Goal: Transaction & Acquisition: Subscribe to service/newsletter

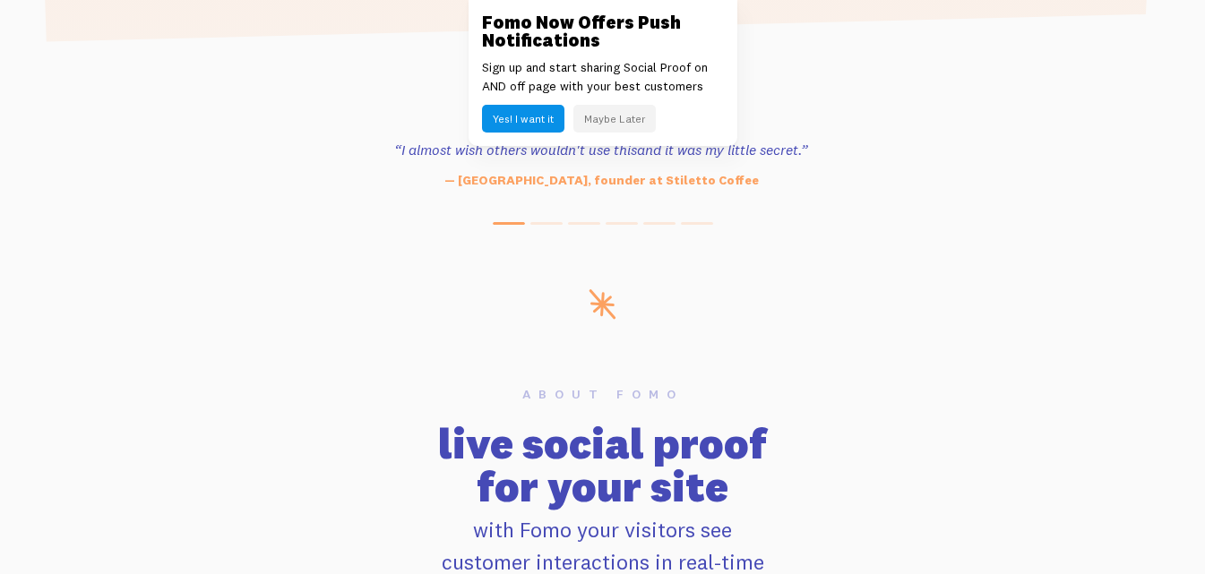
scroll to position [508, 0]
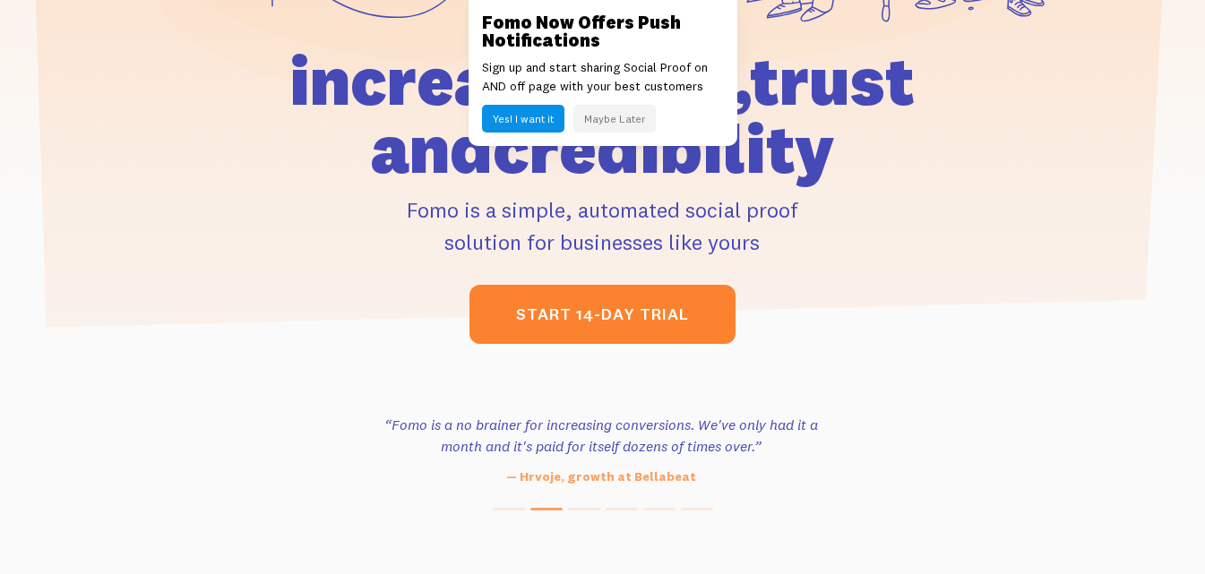
click at [563, 315] on link "start 14-day trial" at bounding box center [602, 314] width 266 height 59
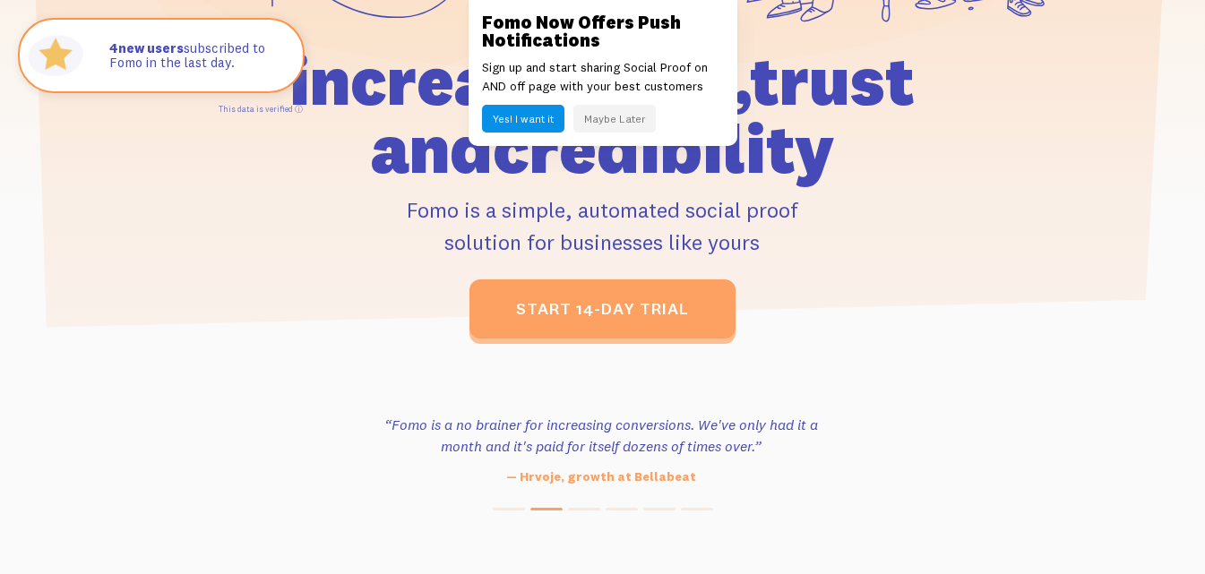
click at [519, 114] on button "Yes! I want it" at bounding box center [523, 119] width 82 height 28
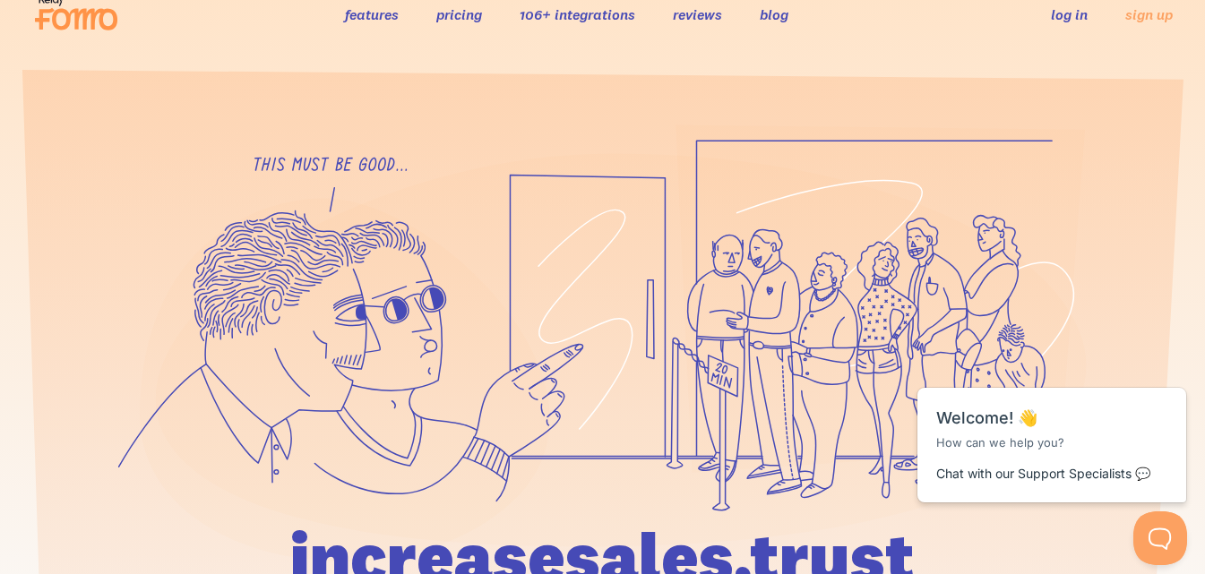
scroll to position [0, 0]
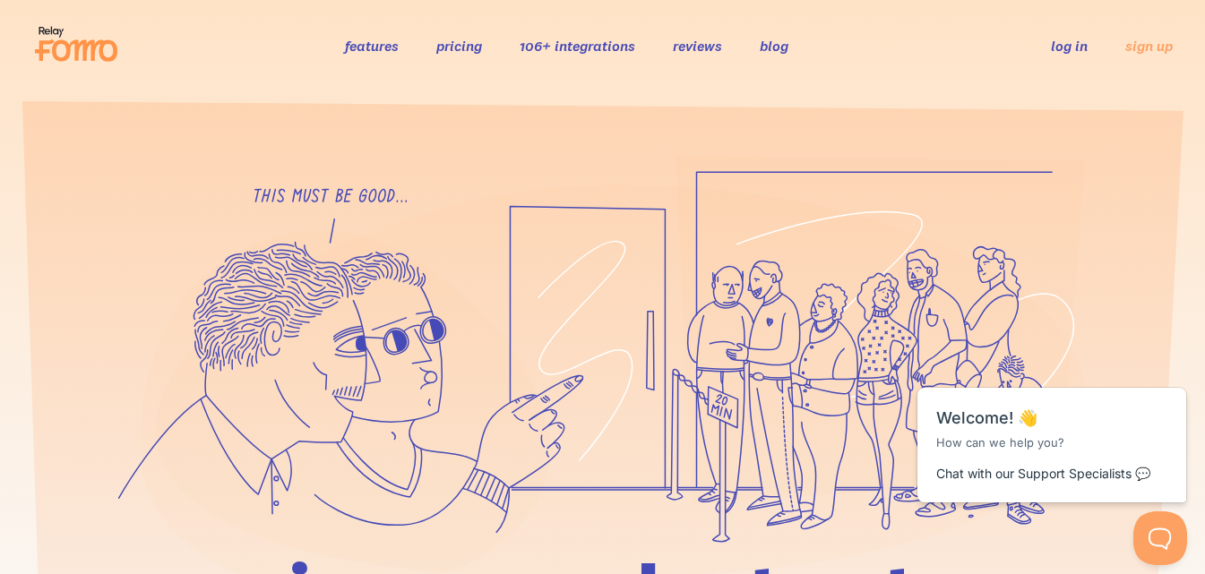
click at [1053, 47] on link "log in" at bounding box center [1069, 46] width 37 height 18
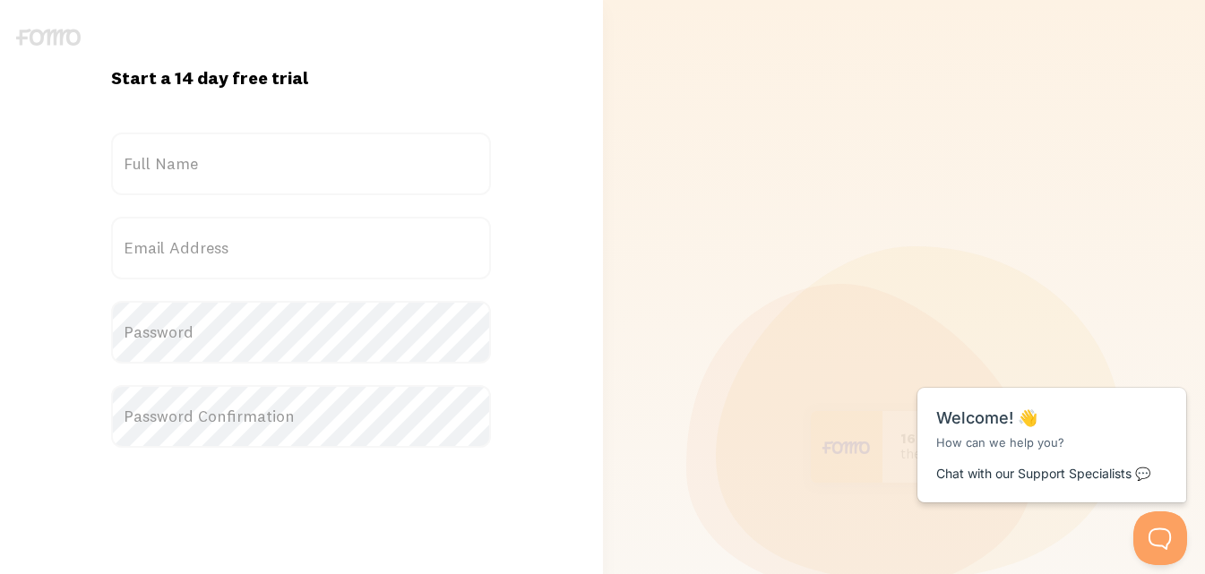
click at [158, 160] on label "Full Name" at bounding box center [301, 164] width 380 height 63
click at [158, 160] on input "Full Name" at bounding box center [301, 164] width 380 height 63
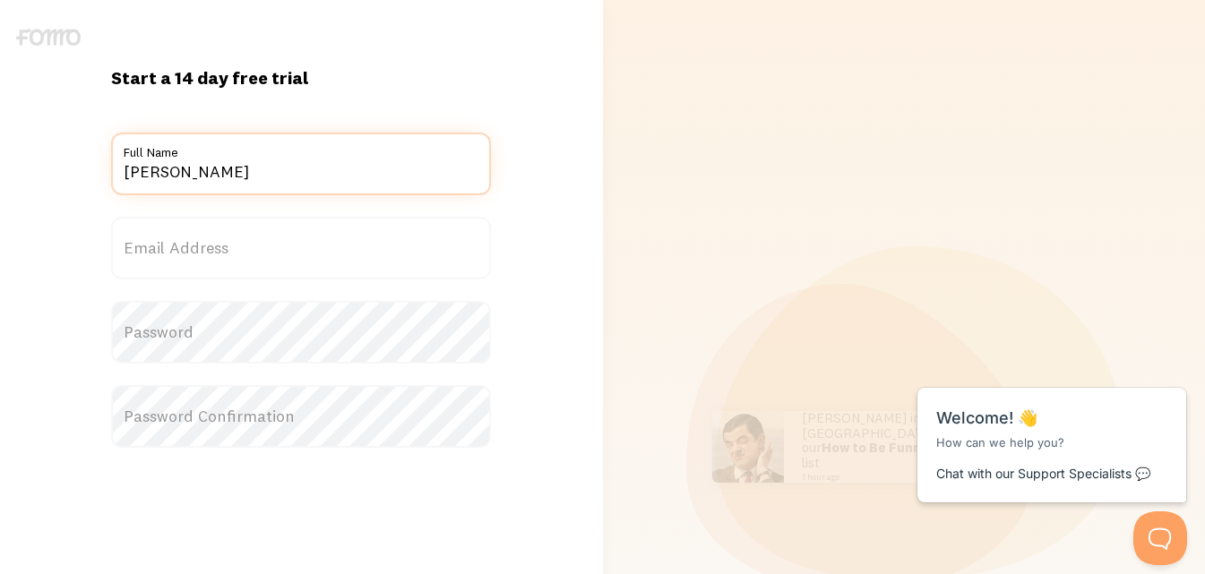
type input "Tariq Abbas"
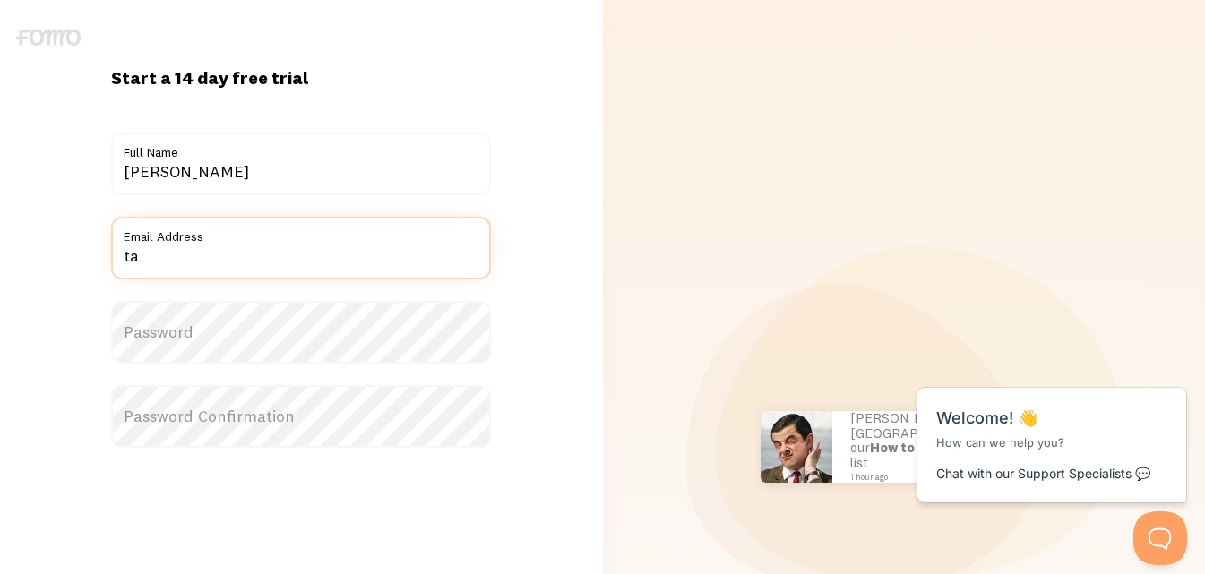
type input "t"
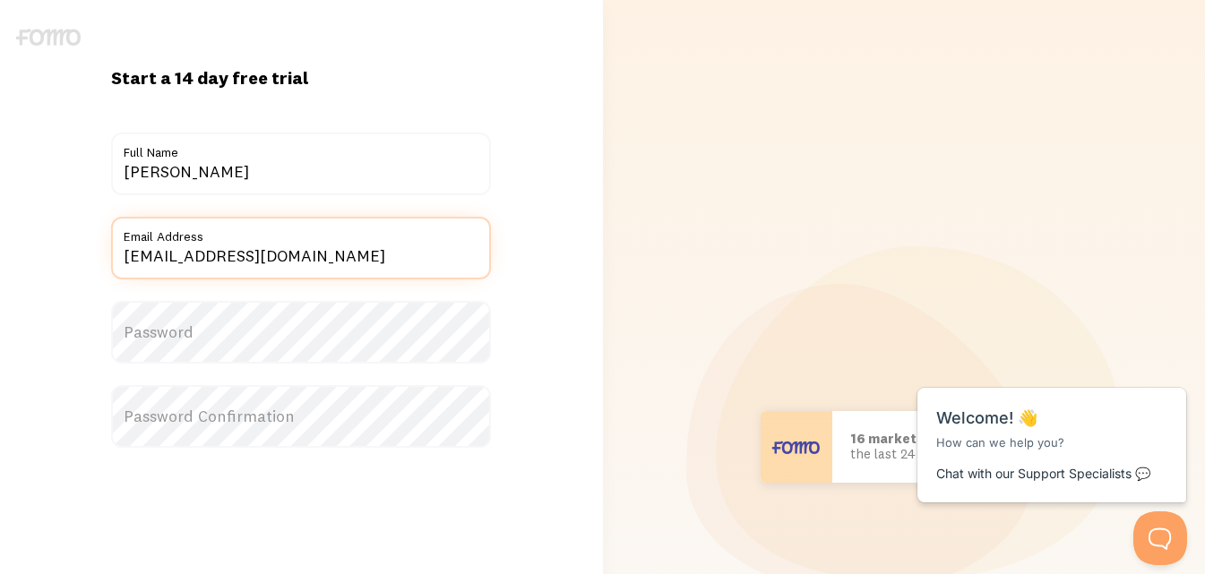
type input "[EMAIL_ADDRESS][DOMAIN_NAME]"
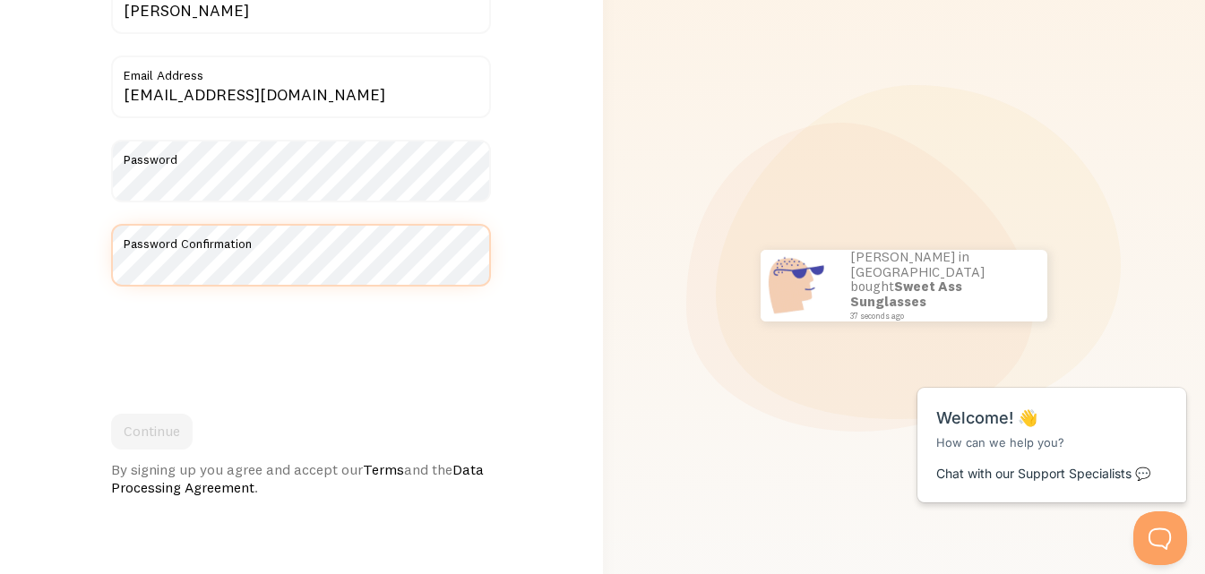
scroll to position [172, 0]
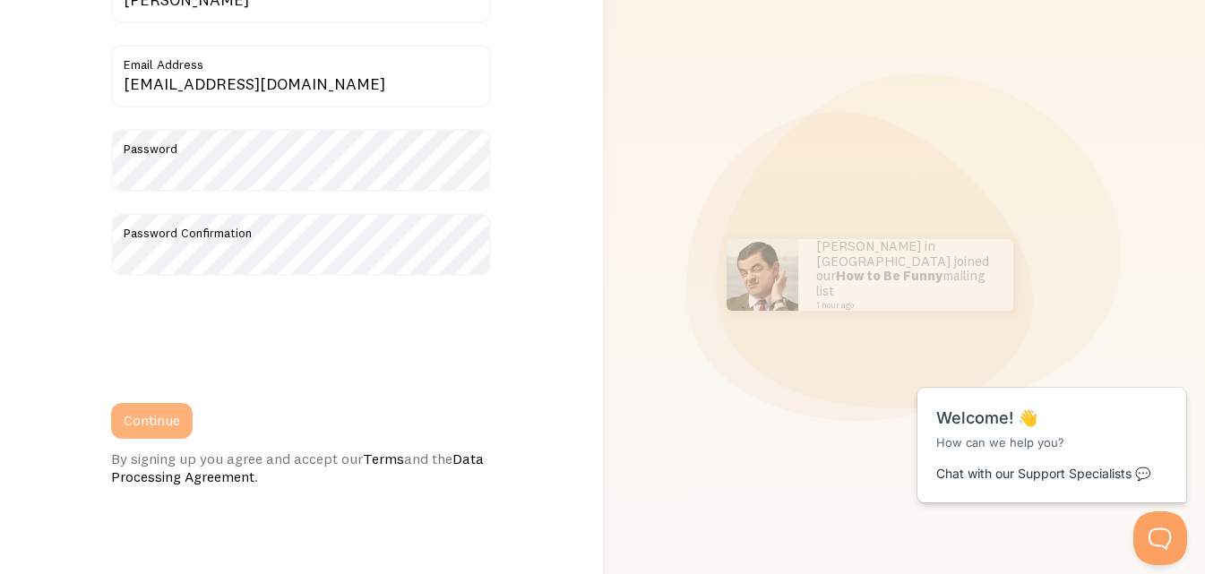
click at [152, 414] on button "Continue" at bounding box center [152, 421] width 82 height 36
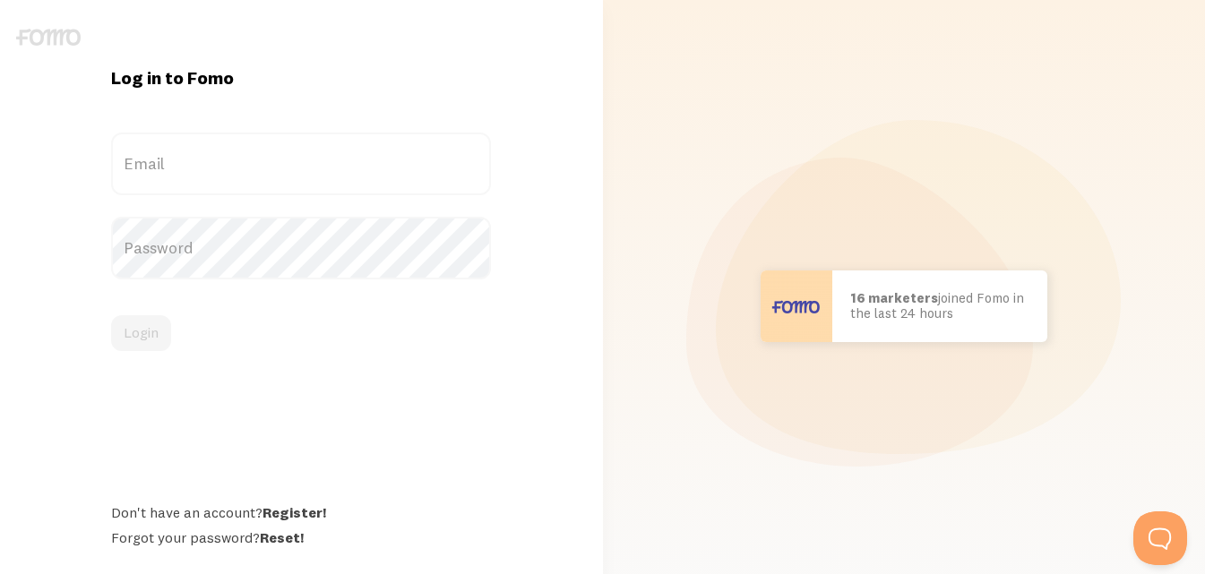
click at [216, 148] on label "Email" at bounding box center [301, 164] width 380 height 63
click at [216, 148] on input "Email" at bounding box center [301, 164] width 380 height 63
click at [203, 165] on label "Email" at bounding box center [301, 164] width 380 height 63
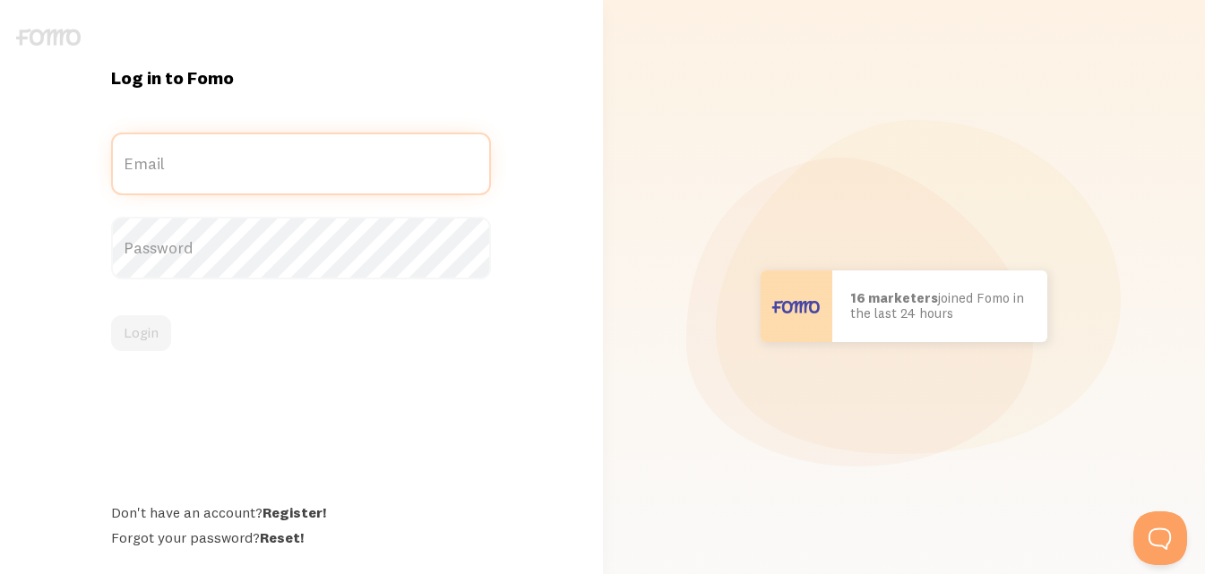
click at [203, 165] on input "Email" at bounding box center [301, 164] width 380 height 63
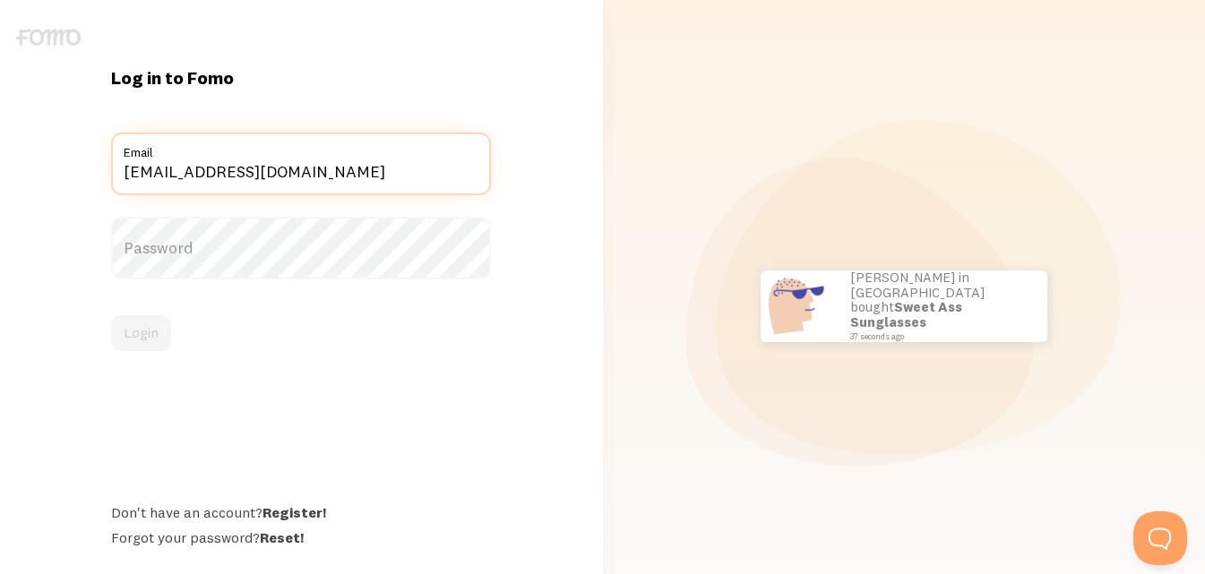
type input "[EMAIL_ADDRESS][DOMAIN_NAME]"
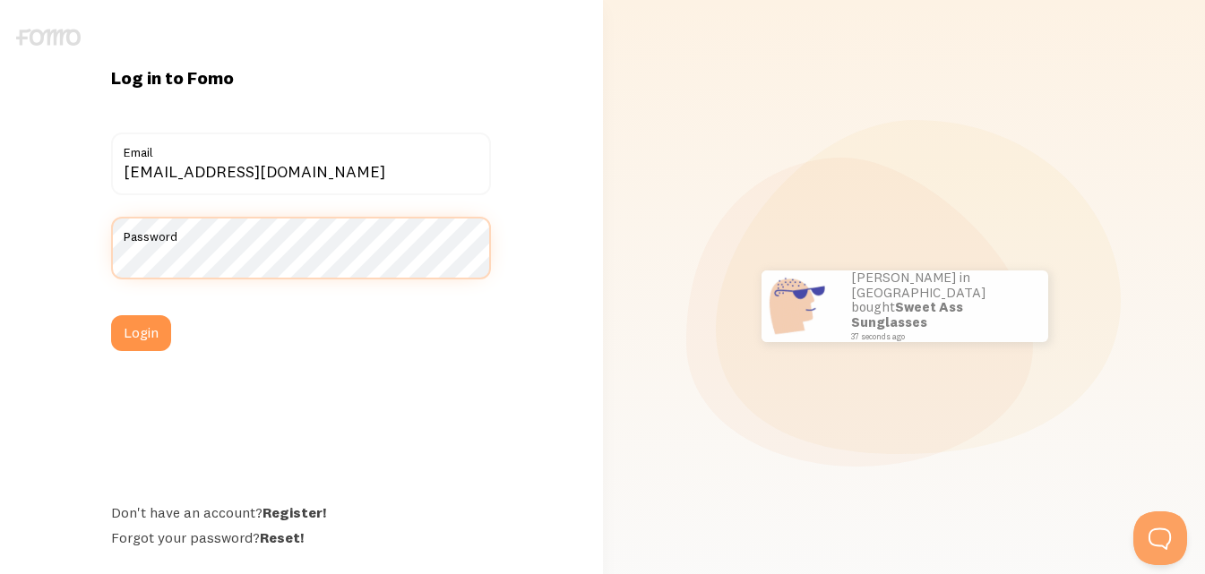
click at [111, 315] on button "Login" at bounding box center [141, 333] width 60 height 36
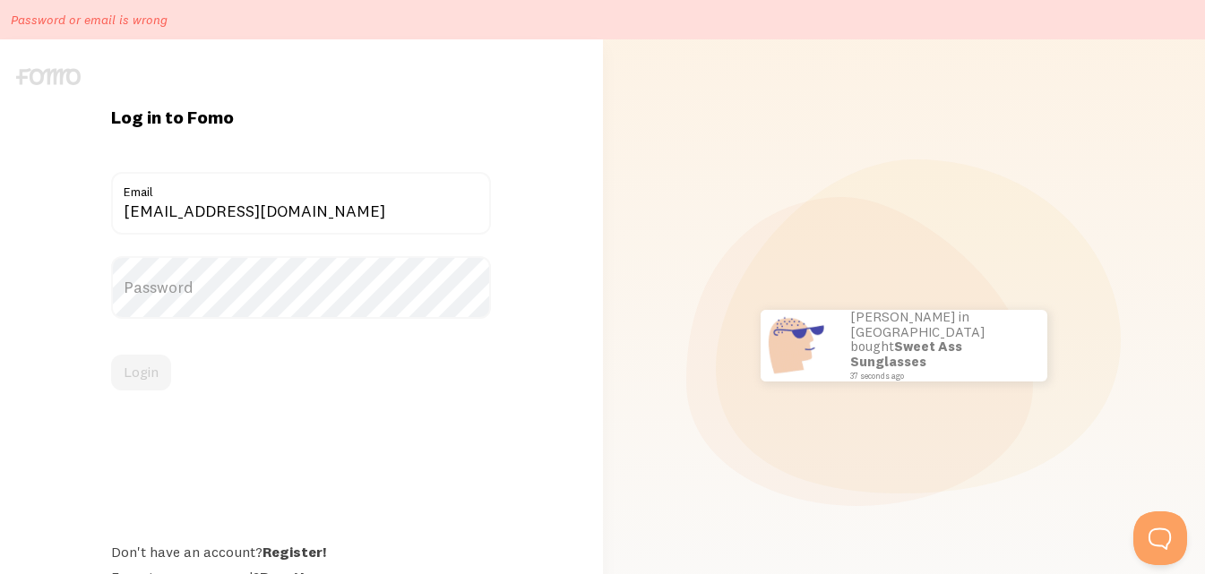
click at [173, 257] on label "Password" at bounding box center [301, 287] width 380 height 63
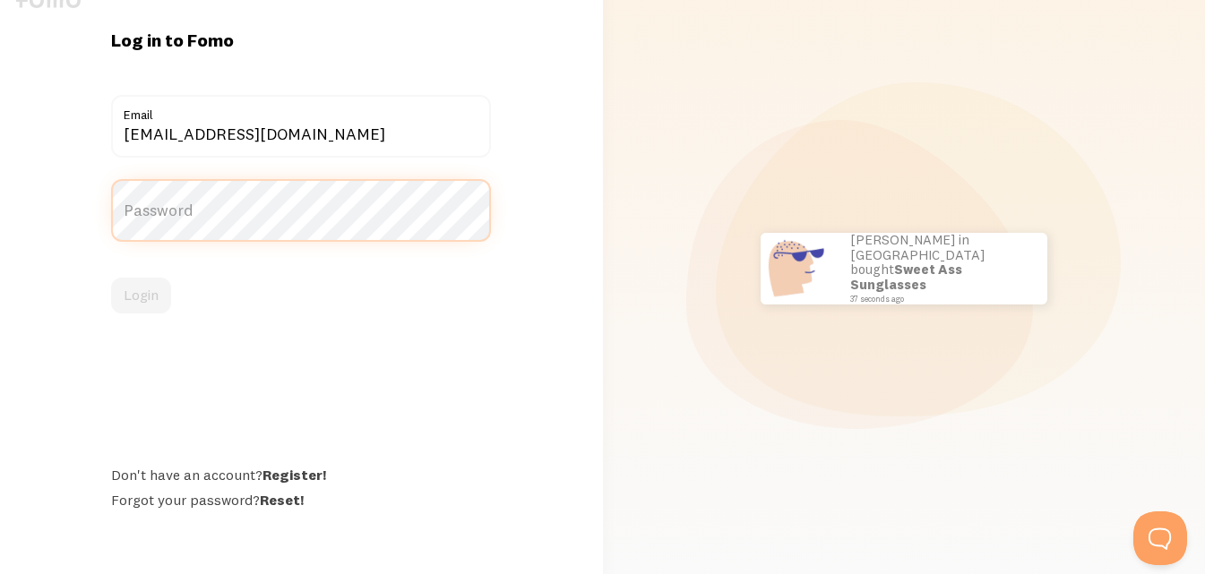
scroll to position [78, 0]
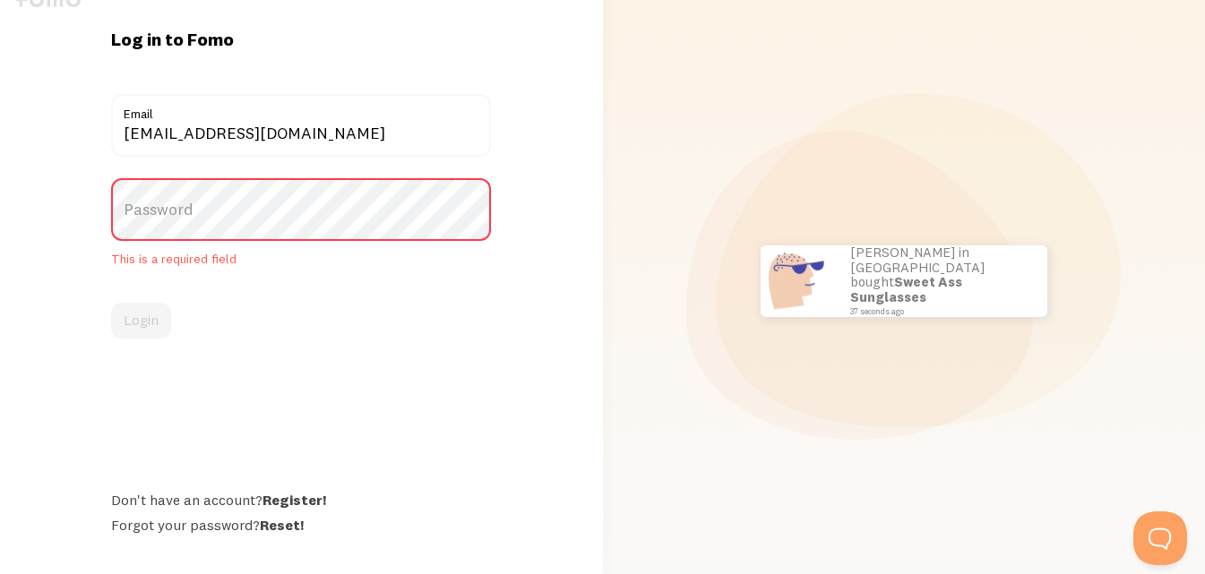
click at [174, 204] on label "Password" at bounding box center [301, 209] width 380 height 63
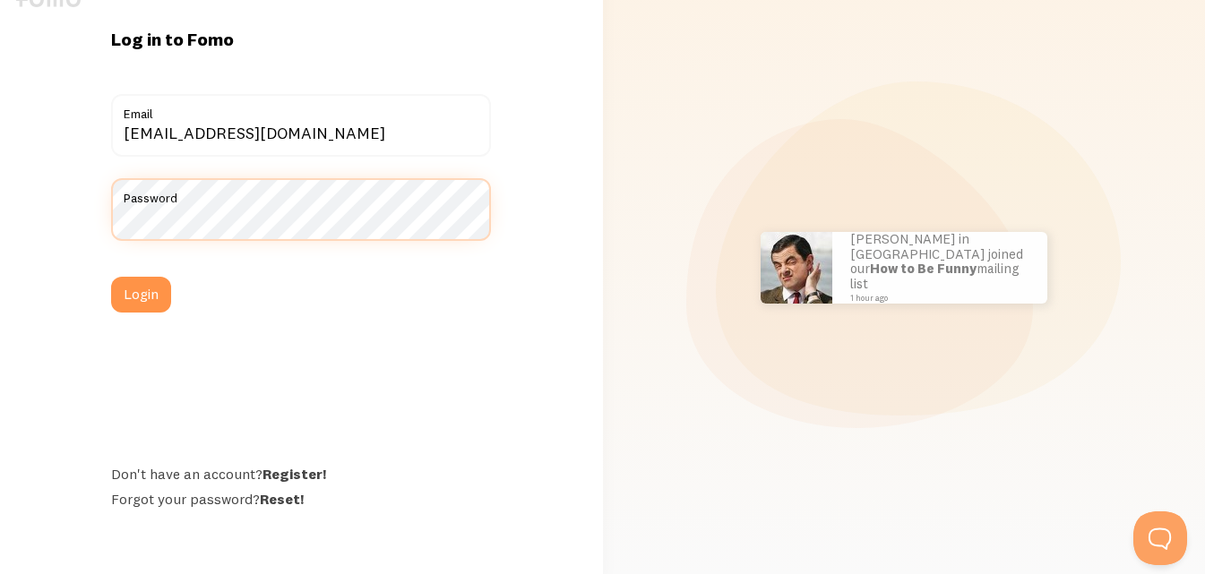
click at [111, 277] on button "Login" at bounding box center [141, 295] width 60 height 36
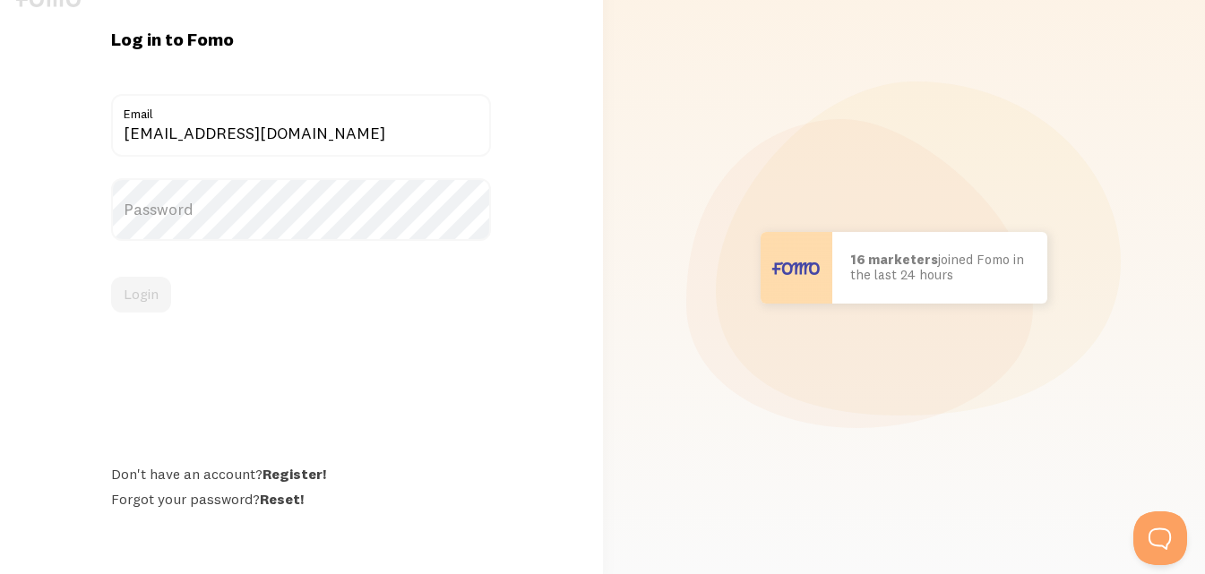
click at [137, 158] on form "[EMAIL_ADDRESS][DOMAIN_NAME] Email Password Login" at bounding box center [301, 203] width 380 height 219
